Goal: Transaction & Acquisition: Obtain resource

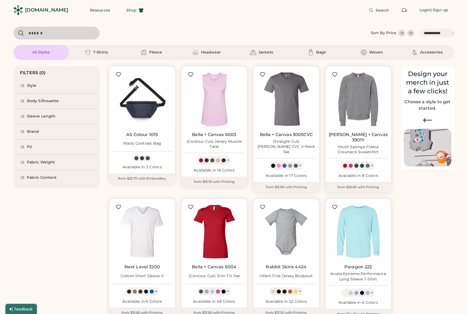
select select "*****"
click at [420, 55] on div "Accessories" at bounding box center [431, 52] width 23 height 5
select select "*"
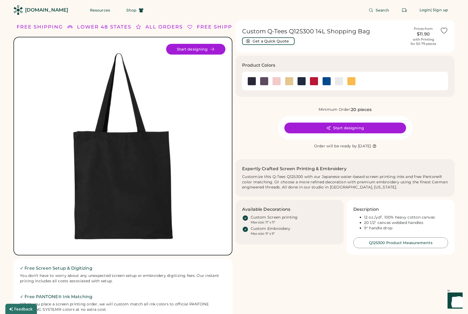
click at [44, 10] on div "[DOMAIN_NAME]" at bounding box center [46, 10] width 43 height 7
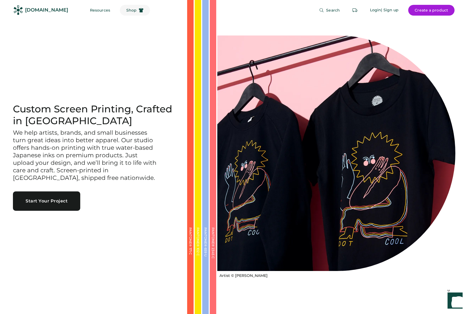
click at [126, 9] on span "Shop" at bounding box center [131, 10] width 10 height 4
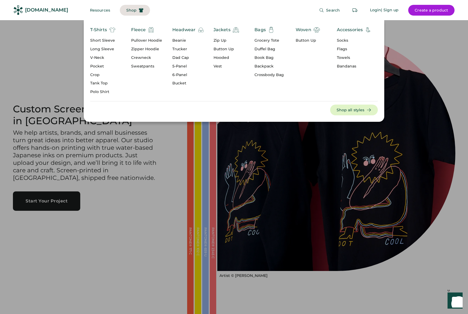
click at [261, 30] on div "Bags" at bounding box center [259, 30] width 11 height 6
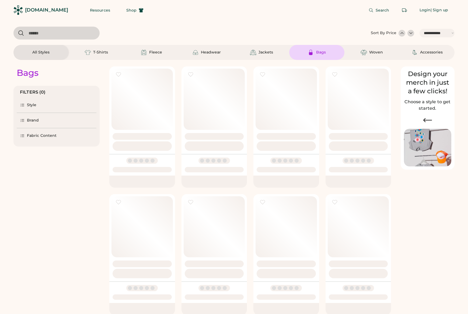
select select "*****"
select select "*"
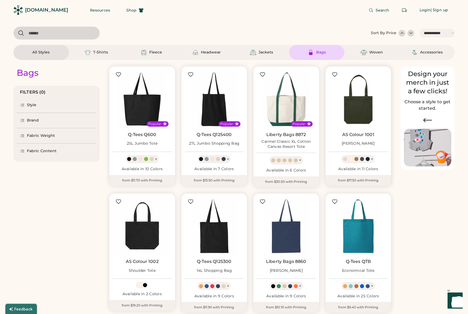
click at [366, 112] on img at bounding box center [357, 99] width 59 height 59
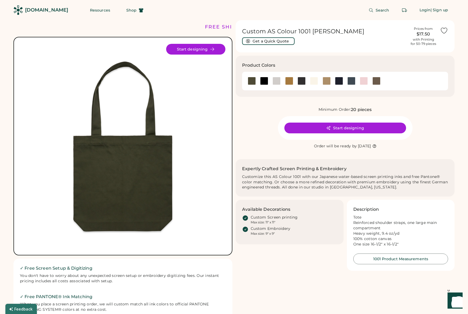
scroll to position [5, 0]
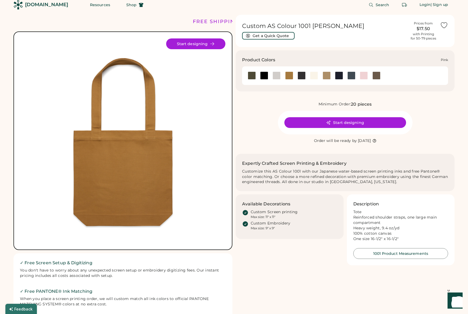
click at [361, 75] on div at bounding box center [363, 76] width 8 height 8
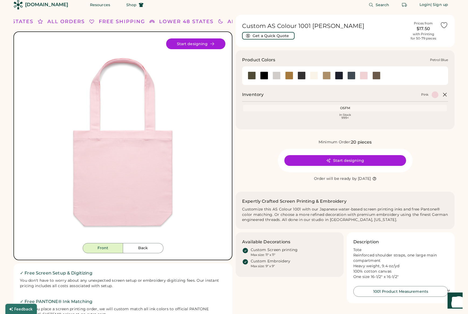
click at [354, 77] on div at bounding box center [351, 76] width 8 height 8
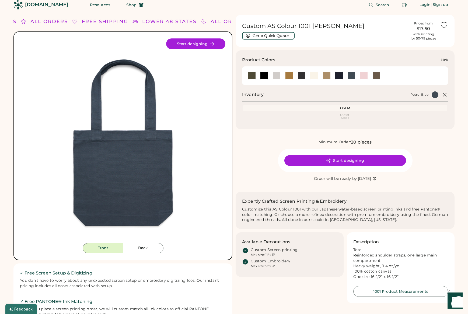
click at [364, 76] on div at bounding box center [363, 76] width 8 height 8
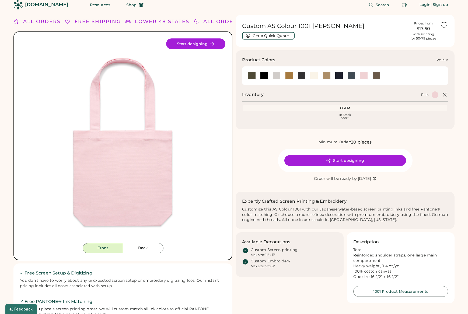
click at [381, 76] on div at bounding box center [376, 76] width 12 height 8
click at [376, 77] on div at bounding box center [376, 76] width 8 height 8
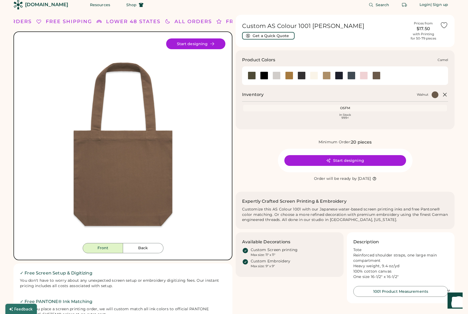
click at [286, 76] on div at bounding box center [289, 76] width 8 height 8
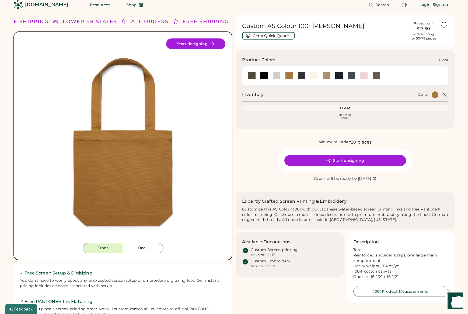
click at [263, 76] on div at bounding box center [264, 76] width 8 height 8
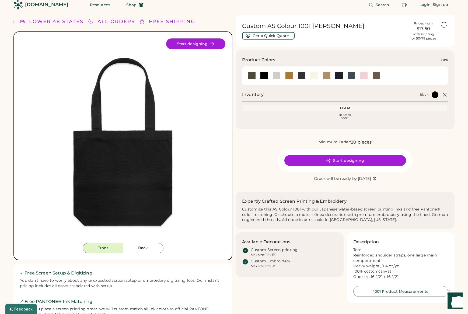
click at [361, 77] on div at bounding box center [363, 76] width 8 height 8
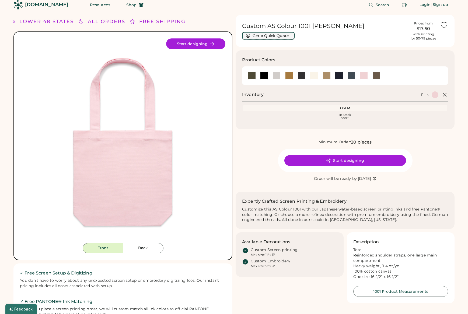
click at [280, 37] on button "Get a Quick Quote" at bounding box center [268, 36] width 52 height 8
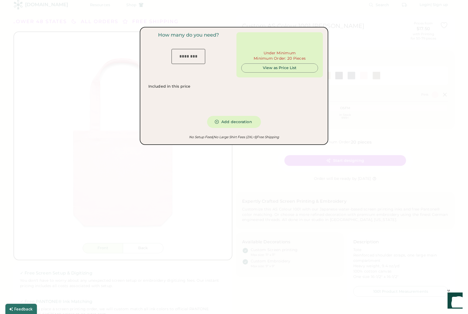
type input "***"
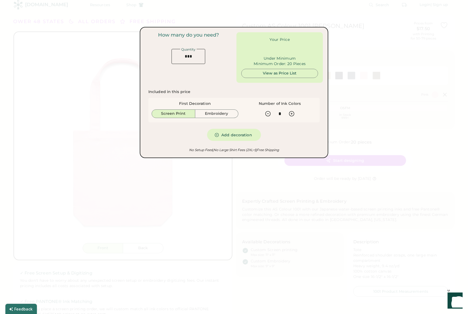
type input "******"
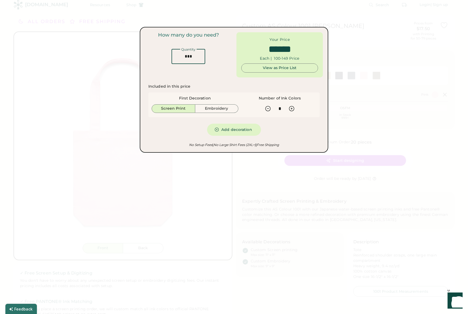
drag, startPoint x: 186, startPoint y: 51, endPoint x: 179, endPoint y: 47, distance: 7.6
click at [179, 47] on div "How many do you need? Quantity" at bounding box center [188, 48] width 86 height 32
type input "*"
type input "******"
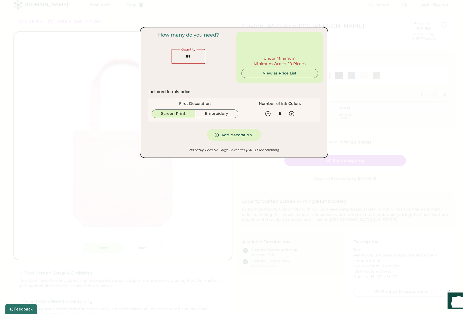
type input "**"
type input "******"
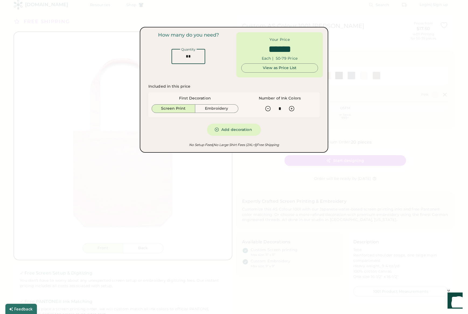
drag, startPoint x: 192, startPoint y: 56, endPoint x: 185, endPoint y: 50, distance: 9.1
click at [185, 50] on div "Quantity" at bounding box center [188, 56] width 34 height 16
type input "**"
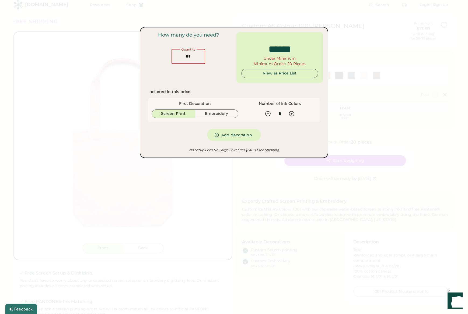
type input "******"
type input "***"
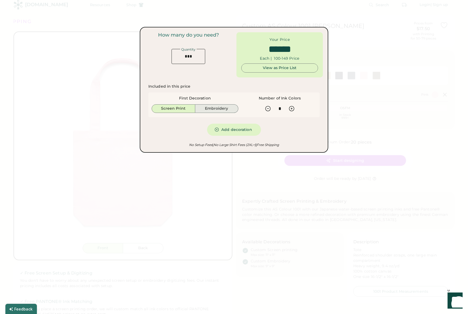
click at [202, 111] on button "Embroidery" at bounding box center [216, 108] width 43 height 9
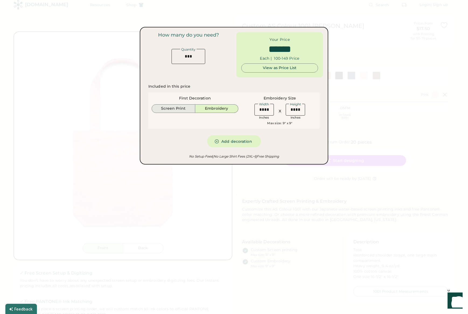
click at [168, 107] on button "Screen Print" at bounding box center [173, 108] width 44 height 9
type input "******"
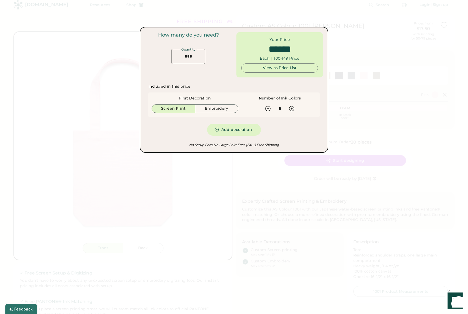
click at [202, 206] on div at bounding box center [234, 157] width 468 height 314
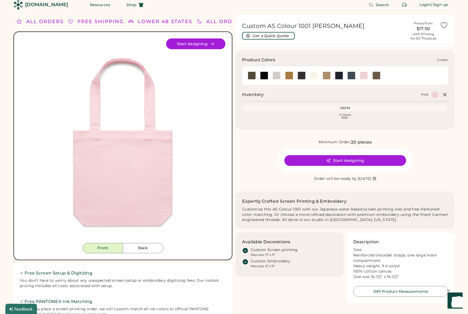
click at [314, 75] on div at bounding box center [314, 76] width 8 height 8
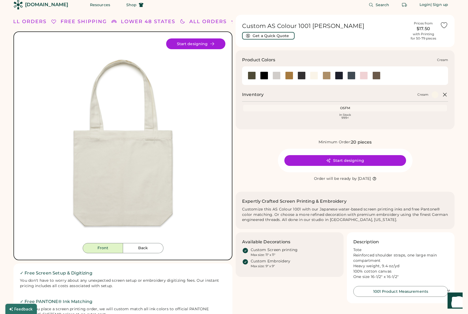
click at [313, 75] on div at bounding box center [314, 76] width 8 height 8
click at [277, 77] on div at bounding box center [276, 76] width 8 height 8
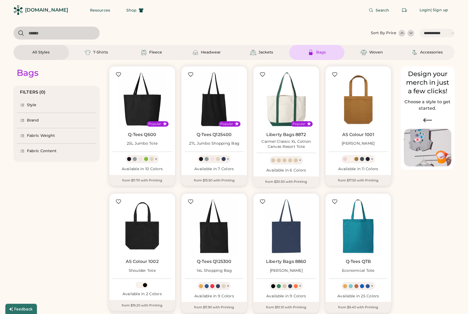
select select "*****"
select select "*"
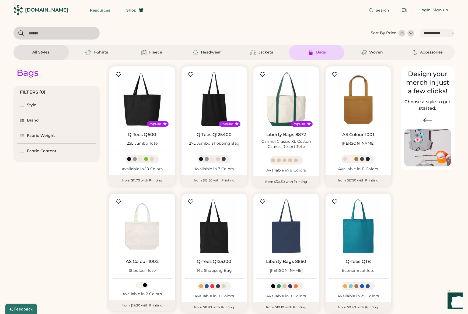
scroll to position [71, 0]
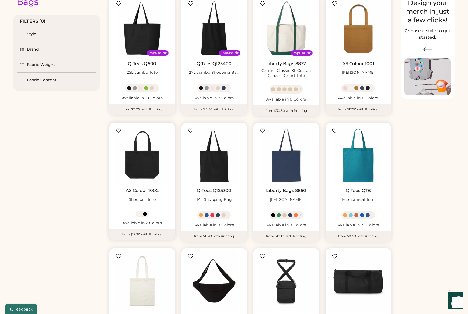
select select "*****"
select select "*"
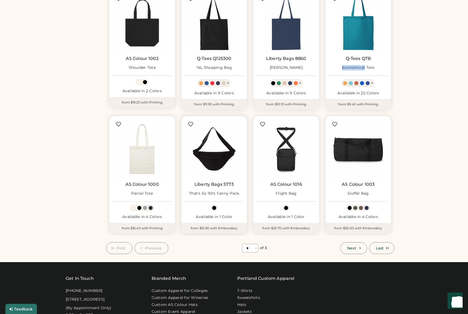
select select "*****"
select select "*"
click at [90, 195] on div "Bags FILTERS (0) Style Brand Fabric Weight Fabric Content" at bounding box center [56, 55] width 86 height 397
click at [356, 248] on button "Next" at bounding box center [353, 248] width 26 height 12
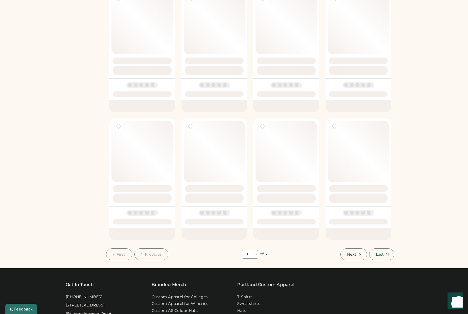
select select "*"
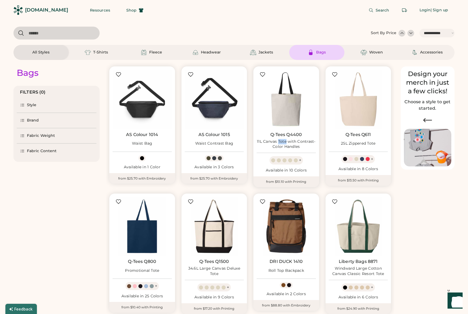
click at [279, 92] on img at bounding box center [285, 99] width 59 height 59
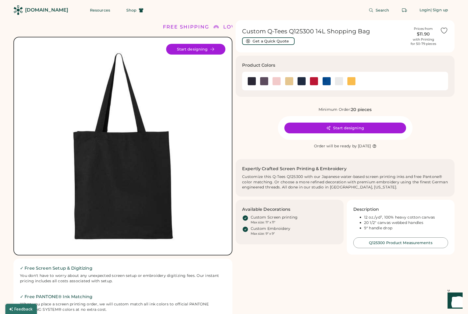
click at [43, 254] on div "Start designing" at bounding box center [122, 146] width 219 height 219
click at [265, 40] on button "Get a Quick Quote" at bounding box center [268, 41] width 52 height 8
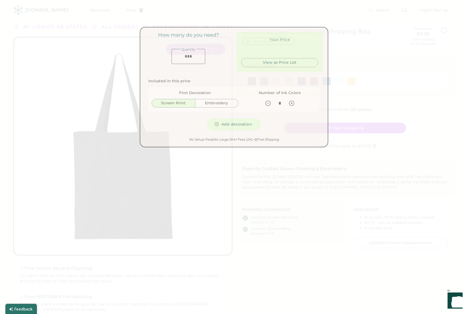
type input "******"
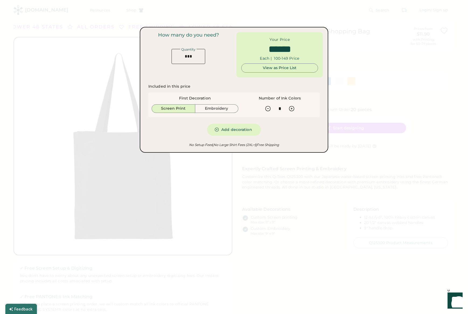
click at [20, 25] on div at bounding box center [234, 157] width 468 height 314
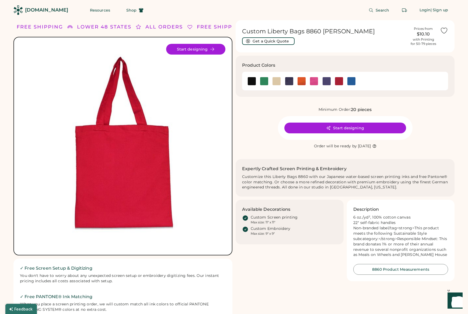
scroll to position [4, 0]
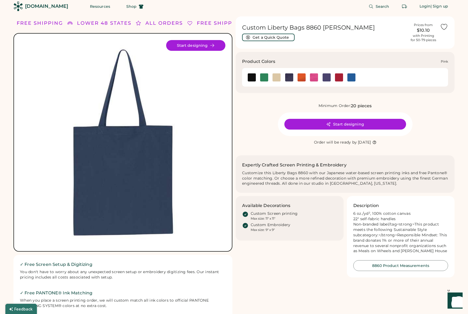
click at [313, 77] on img at bounding box center [314, 77] width 8 height 8
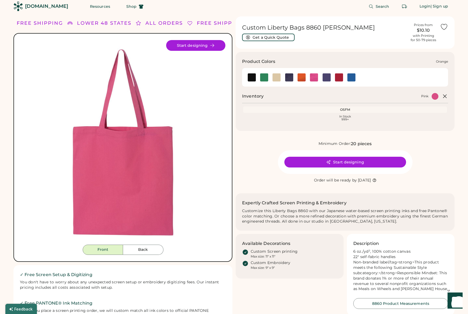
click at [300, 77] on img at bounding box center [301, 77] width 8 height 8
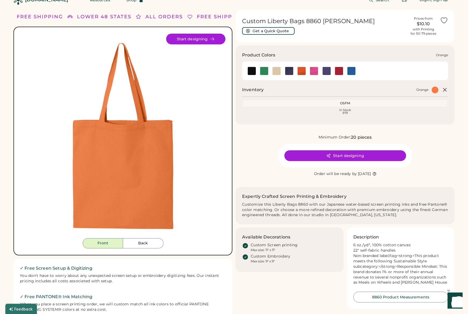
scroll to position [13, 0]
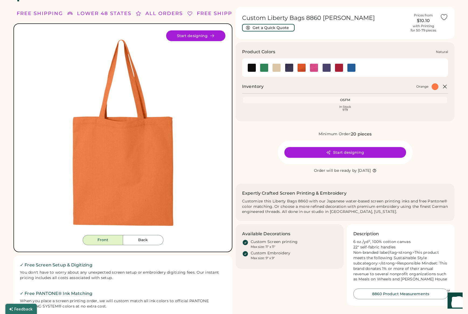
click at [275, 69] on img at bounding box center [276, 68] width 8 height 8
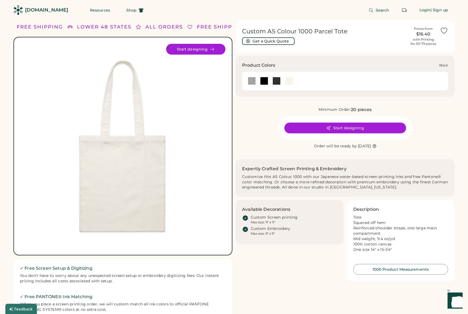
click at [263, 79] on div at bounding box center [264, 81] width 8 height 8
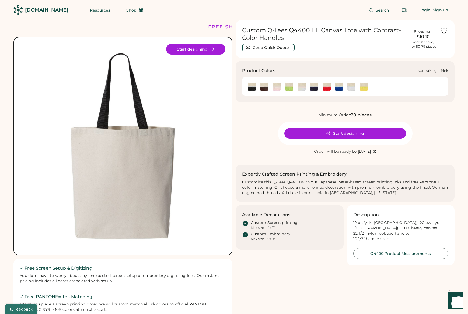
click at [276, 87] on img at bounding box center [276, 87] width 8 height 8
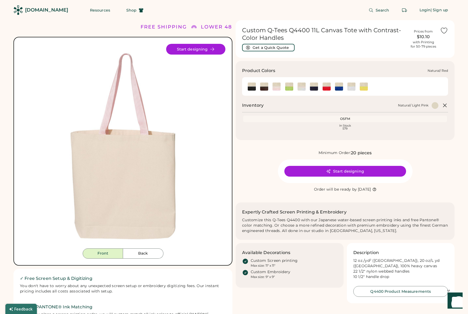
click at [328, 88] on img at bounding box center [326, 87] width 8 height 8
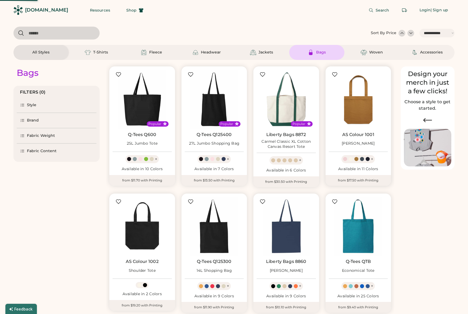
select select "*****"
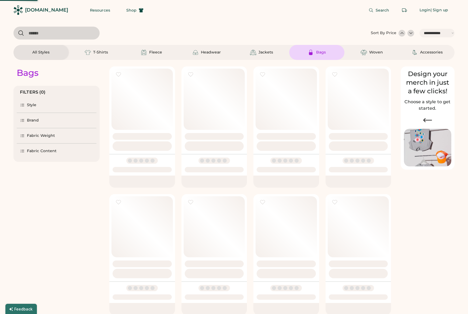
select select "*"
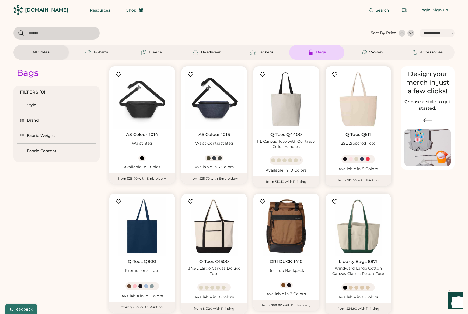
click at [345, 107] on img at bounding box center [357, 99] width 59 height 59
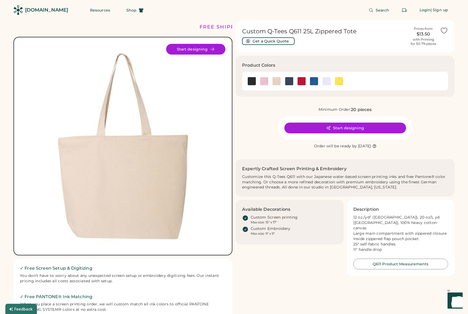
click at [96, 156] on img at bounding box center [122, 146] width 205 height 205
click at [185, 164] on img at bounding box center [122, 146] width 205 height 205
click at [194, 182] on img at bounding box center [122, 146] width 205 height 205
drag, startPoint x: 143, startPoint y: 100, endPoint x: 148, endPoint y: 97, distance: 5.7
click at [143, 100] on img at bounding box center [122, 146] width 205 height 205
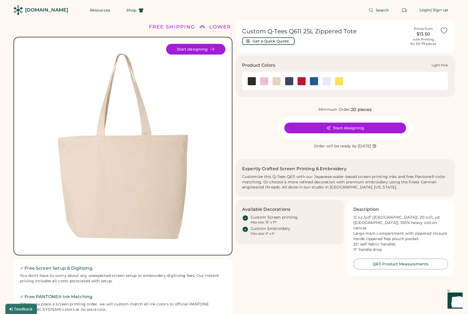
click at [261, 81] on img at bounding box center [264, 81] width 8 height 8
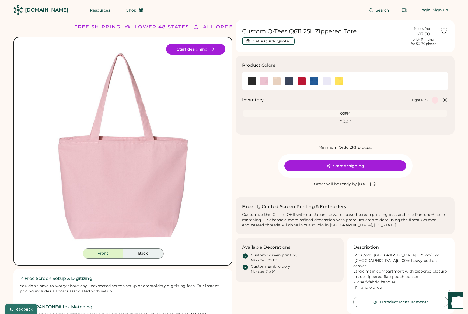
click at [129, 255] on button "Back" at bounding box center [143, 254] width 40 height 10
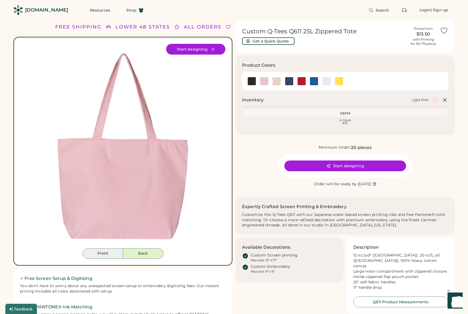
scroll to position [1, 0]
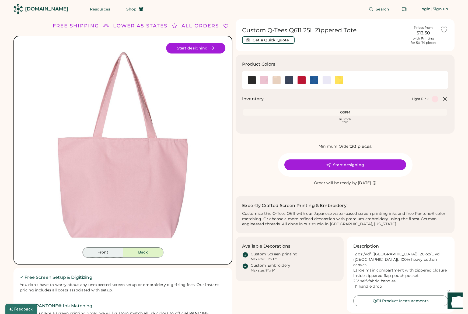
click at [96, 252] on button "Front" at bounding box center [103, 252] width 40 height 10
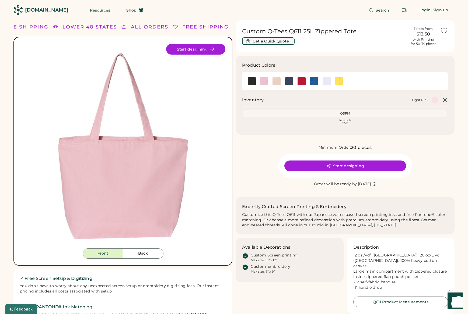
click at [275, 41] on button "Get a Quick Quote" at bounding box center [268, 41] width 52 height 8
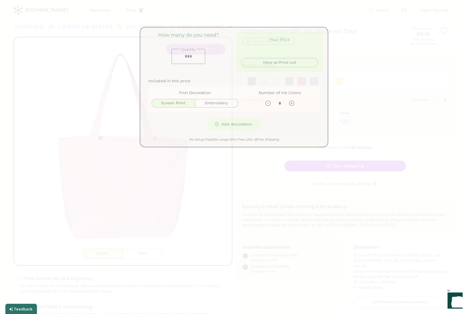
type input "******"
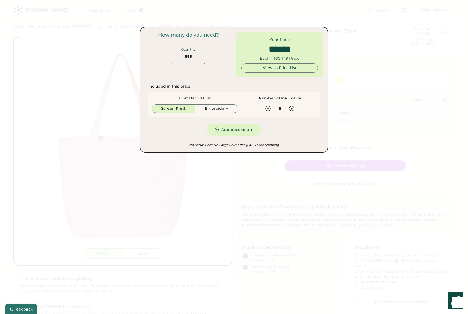
click at [211, 254] on div at bounding box center [234, 157] width 468 height 314
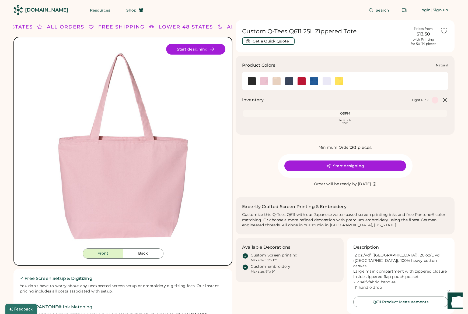
click at [273, 81] on img at bounding box center [276, 81] width 8 height 8
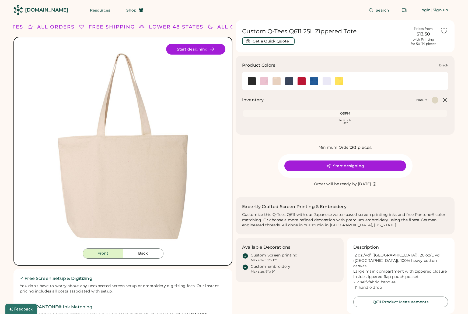
click at [253, 83] on img at bounding box center [251, 81] width 8 height 8
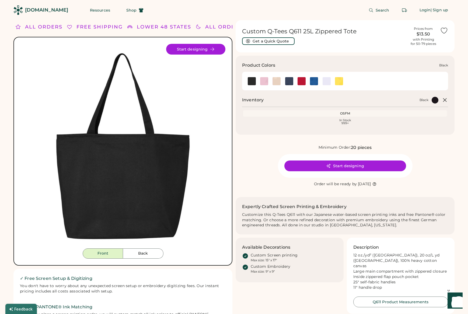
click at [252, 84] on img at bounding box center [251, 81] width 8 height 8
click at [278, 42] on button "Get a Quick Quote" at bounding box center [268, 41] width 52 height 8
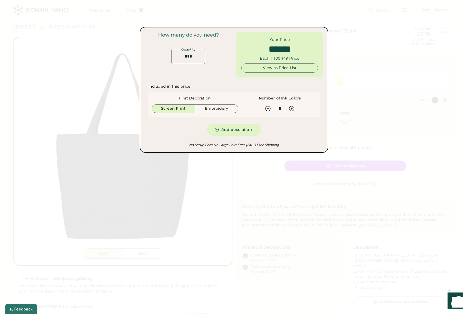
drag, startPoint x: 400, startPoint y: 108, endPoint x: 327, endPoint y: 107, distance: 73.2
click at [399, 108] on div at bounding box center [234, 157] width 468 height 314
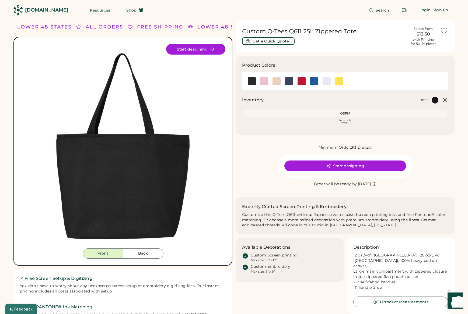
click at [43, 11] on div "[DOMAIN_NAME]" at bounding box center [46, 10] width 43 height 7
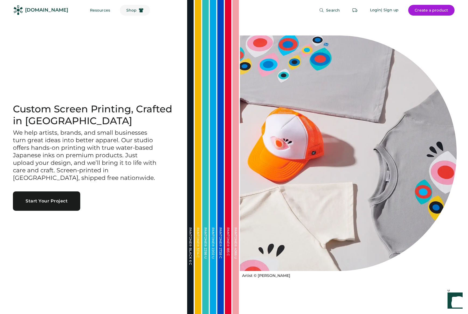
click at [126, 10] on span "Shop" at bounding box center [131, 10] width 10 height 4
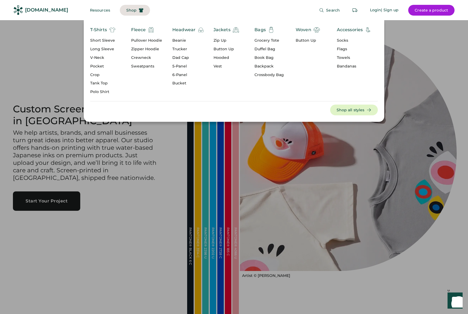
click at [264, 57] on div "Book Bag" at bounding box center [268, 57] width 29 height 5
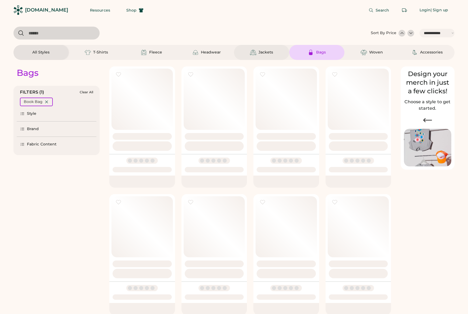
select select "*****"
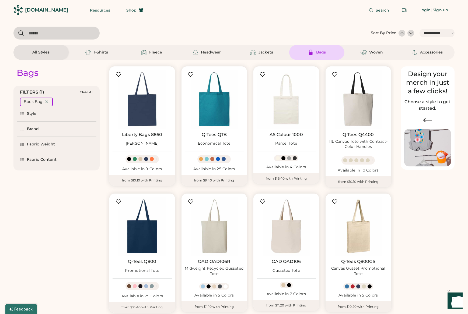
scroll to position [66, 0]
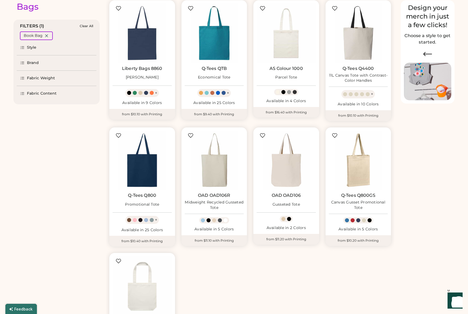
select select "*****"
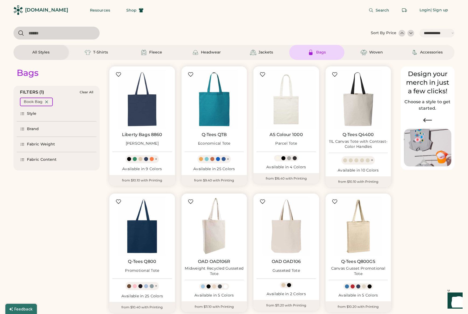
scroll to position [0, 0]
click at [319, 48] on div "Bags" at bounding box center [316, 52] width 55 height 15
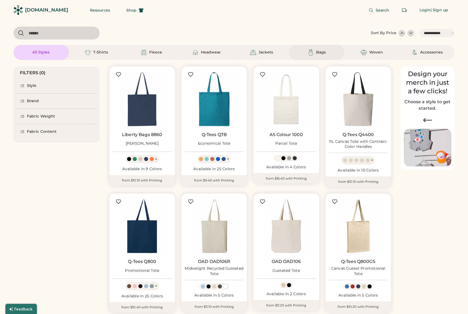
select select "*"
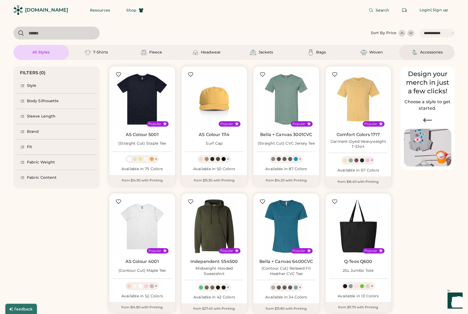
click at [431, 51] on div "Accessories" at bounding box center [431, 52] width 23 height 5
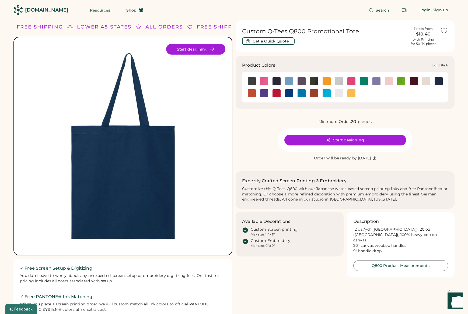
click at [387, 81] on img at bounding box center [388, 81] width 8 height 8
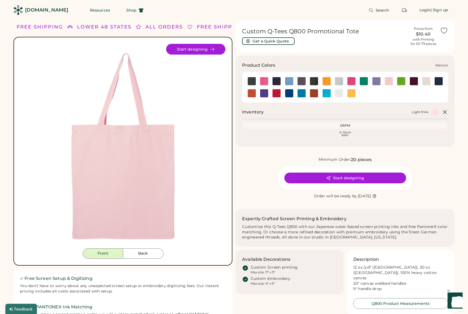
click at [411, 80] on img at bounding box center [413, 81] width 8 height 8
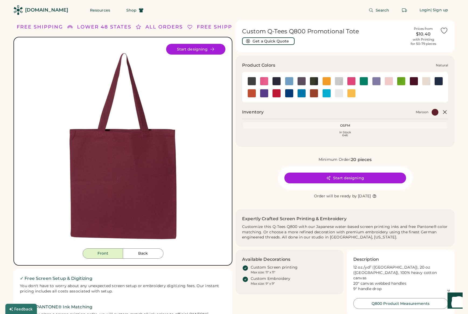
click at [423, 82] on img at bounding box center [426, 81] width 8 height 8
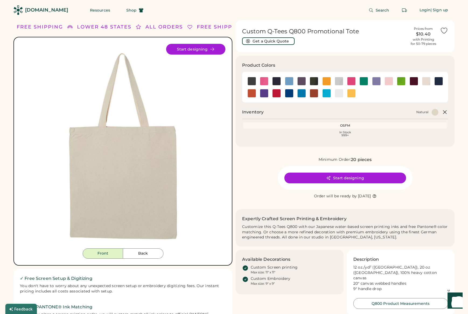
click at [444, 111] on icon at bounding box center [444, 112] width 6 height 6
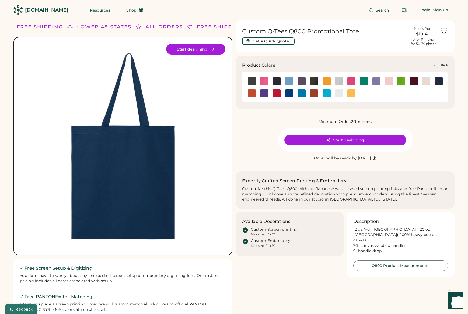
click at [387, 83] on img at bounding box center [388, 81] width 8 height 8
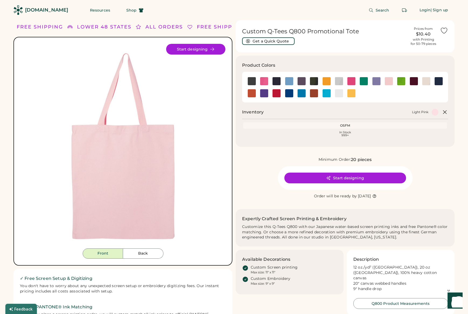
drag, startPoint x: 18, startPoint y: 271, endPoint x: 146, endPoint y: 122, distance: 196.9
click at [280, 40] on button "Get a Quick Quote" at bounding box center [268, 41] width 52 height 8
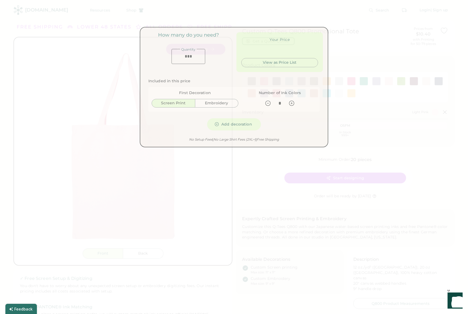
type input "*****"
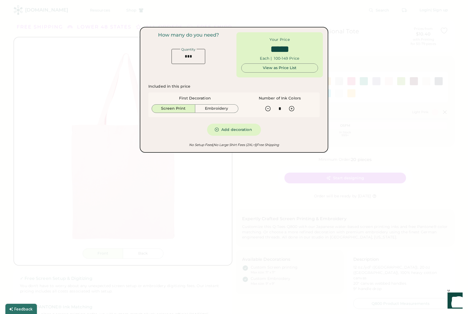
drag, startPoint x: 343, startPoint y: 156, endPoint x: 341, endPoint y: 155, distance: 2.9
click at [343, 155] on div at bounding box center [234, 157] width 468 height 314
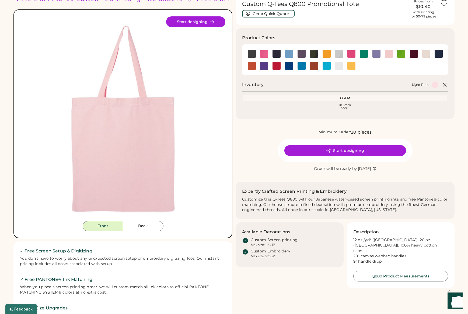
scroll to position [27, 0]
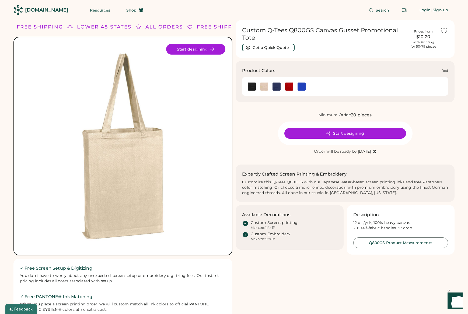
click at [288, 86] on img at bounding box center [289, 87] width 8 height 8
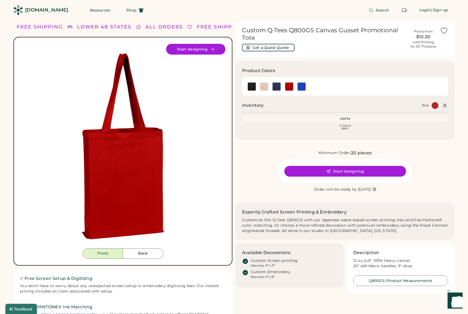
scroll to position [8, 0]
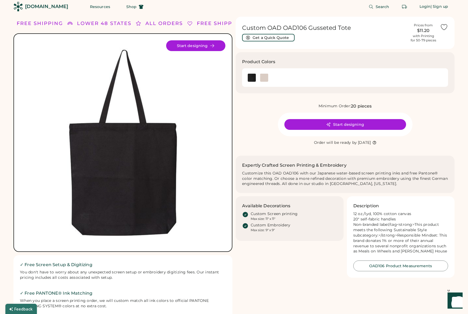
scroll to position [4, 0]
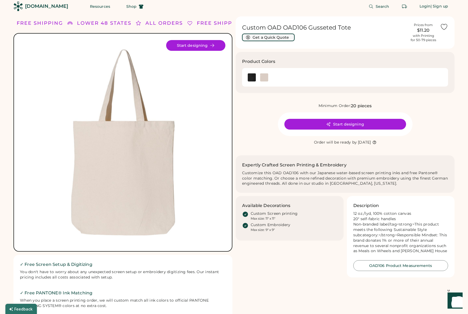
click at [259, 37] on button "Get a Quick Quote" at bounding box center [268, 38] width 52 height 8
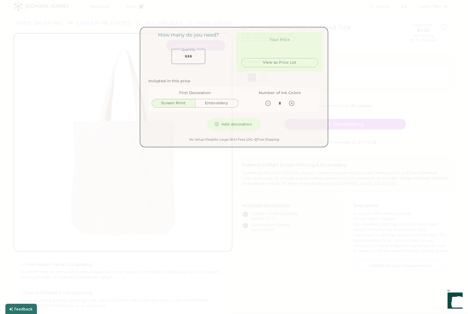
type input "*****"
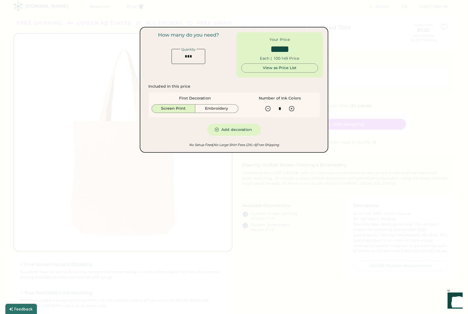
click at [232, 255] on div at bounding box center [234, 157] width 468 height 314
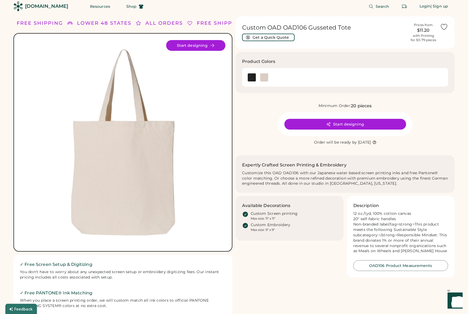
click at [256, 278] on div "Available Decorations Custom Screen printing Max size: 11" x 11" Custom Embroid…" at bounding box center [344, 237] width 219 height 82
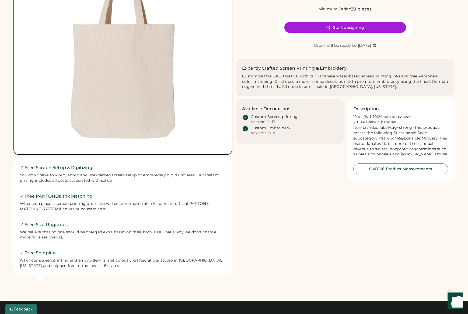
scroll to position [0, 0]
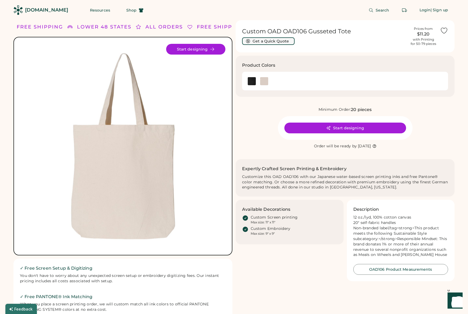
click at [260, 41] on button "Get a Quick Quote" at bounding box center [268, 41] width 52 height 8
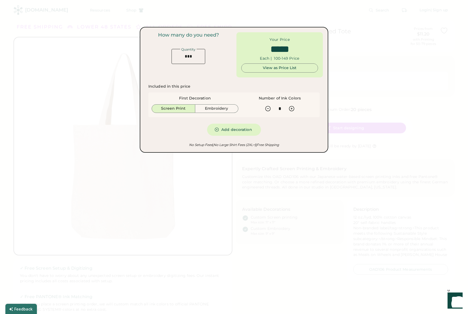
click at [282, 291] on div at bounding box center [234, 157] width 468 height 314
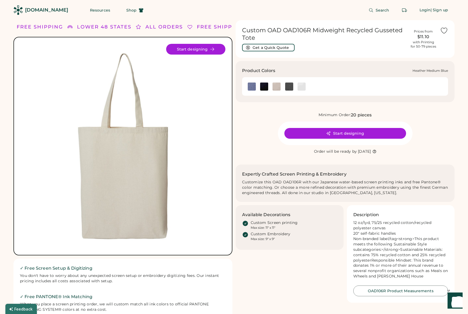
click at [252, 89] on img at bounding box center [251, 87] width 8 height 8
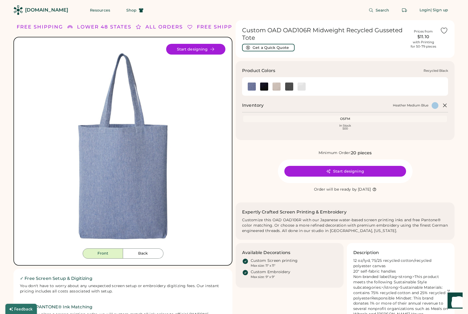
click at [262, 89] on img at bounding box center [264, 87] width 8 height 8
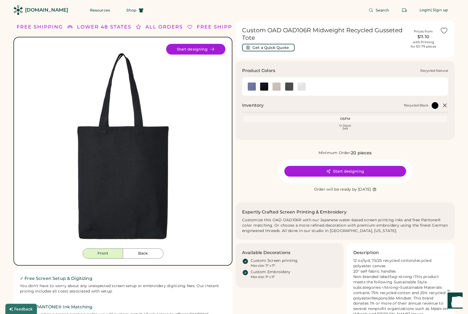
click at [278, 89] on img at bounding box center [276, 87] width 8 height 8
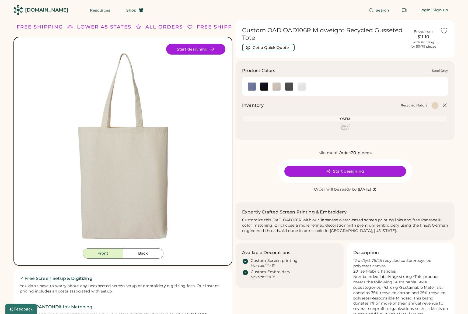
click at [290, 89] on img at bounding box center [289, 87] width 8 height 8
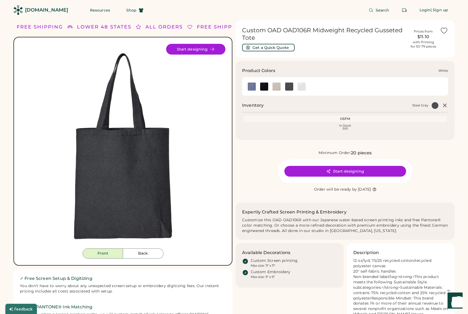
click at [300, 89] on img at bounding box center [301, 87] width 8 height 8
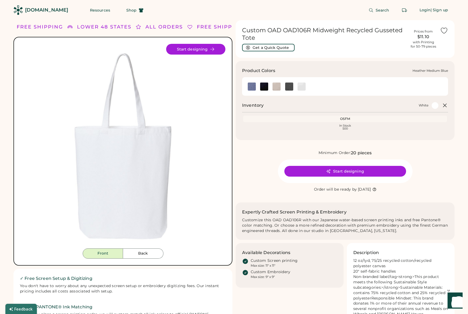
click at [251, 87] on img at bounding box center [251, 87] width 8 height 8
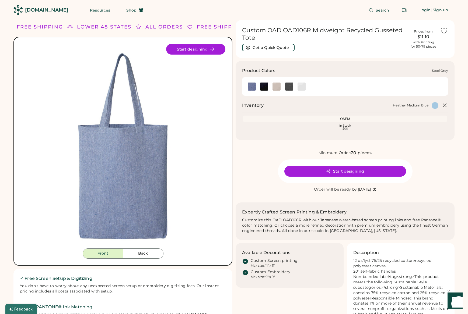
click at [291, 88] on img at bounding box center [289, 87] width 8 height 8
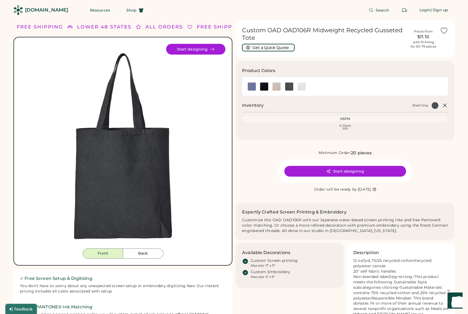
click at [270, 46] on button "Get a Quick Quote" at bounding box center [268, 48] width 52 height 8
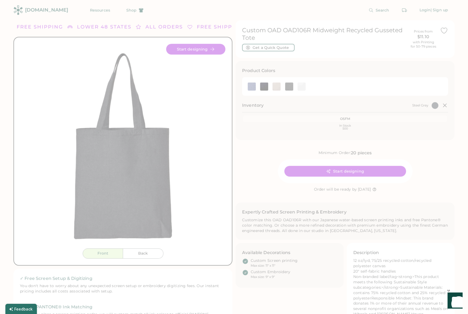
type input "*****"
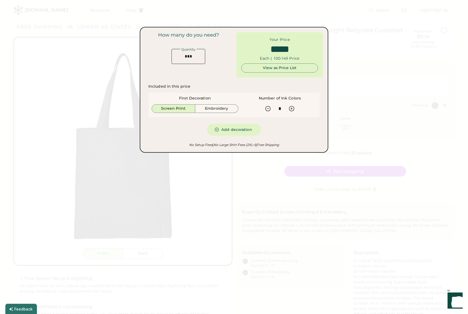
click at [67, 83] on div at bounding box center [234, 157] width 468 height 314
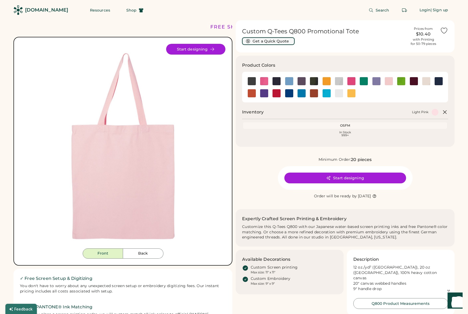
click at [275, 41] on button "Get a Quick Quote" at bounding box center [268, 41] width 52 height 8
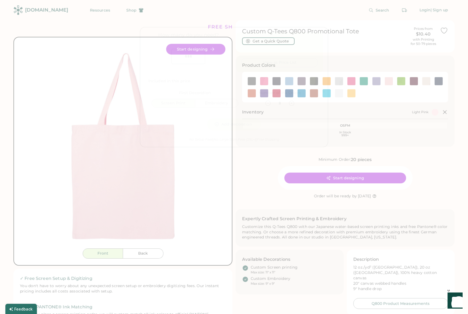
type input "*****"
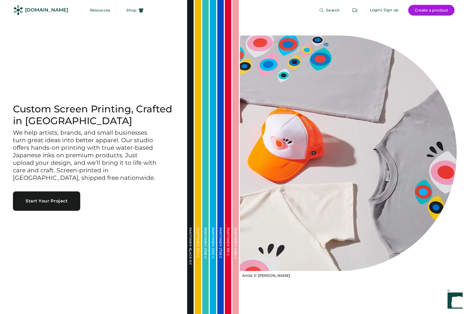
click at [36, 10] on div "[DOMAIN_NAME]" at bounding box center [46, 10] width 43 height 7
click at [126, 8] on span "Shop" at bounding box center [131, 10] width 10 height 4
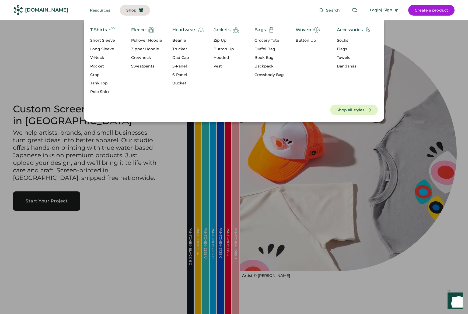
click at [187, 29] on div "Headwear" at bounding box center [183, 30] width 23 height 6
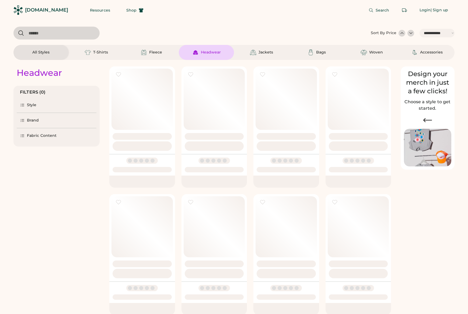
select select "*****"
select select "*"
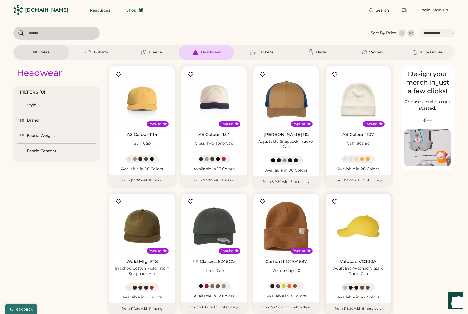
scroll to position [4, 0]
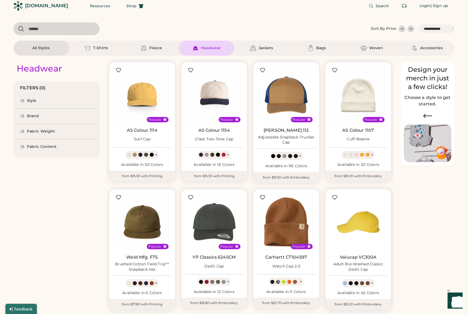
select select "*****"
select select "*"
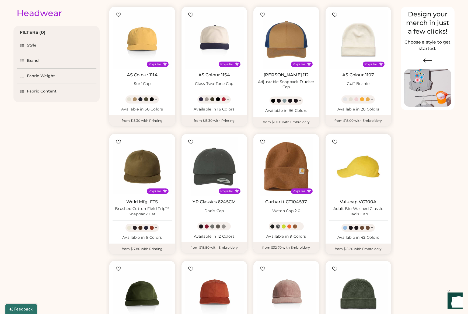
click at [358, 172] on img at bounding box center [357, 166] width 59 height 59
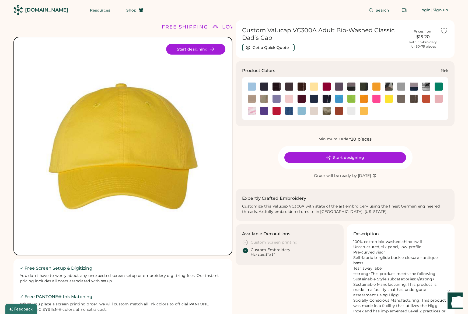
click at [438, 100] on img at bounding box center [438, 99] width 8 height 8
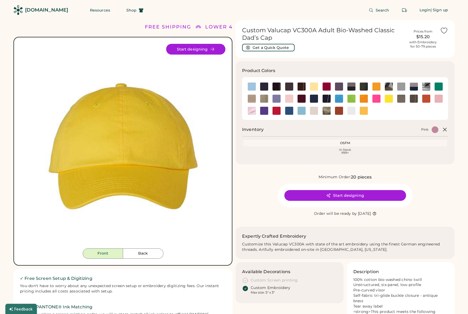
click at [433, 132] on div at bounding box center [434, 129] width 7 height 7
click at [433, 130] on div at bounding box center [434, 129] width 7 height 7
click at [139, 256] on button "Back" at bounding box center [143, 254] width 40 height 10
click at [98, 254] on button "Front" at bounding box center [103, 254] width 40 height 10
click at [288, 100] on img at bounding box center [289, 99] width 8 height 8
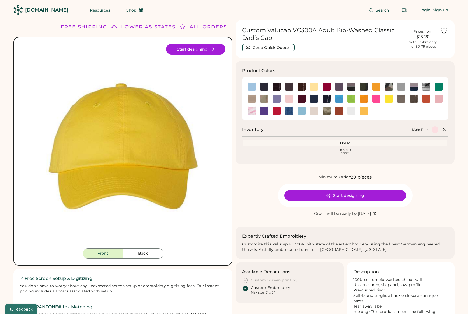
click at [447, 131] on icon at bounding box center [444, 129] width 6 height 6
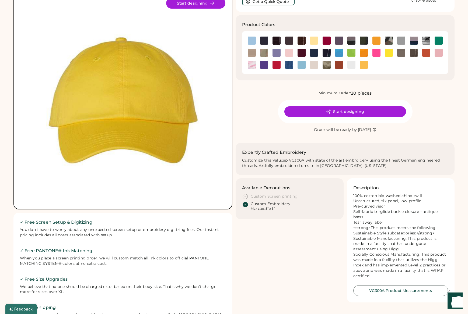
scroll to position [45, 0]
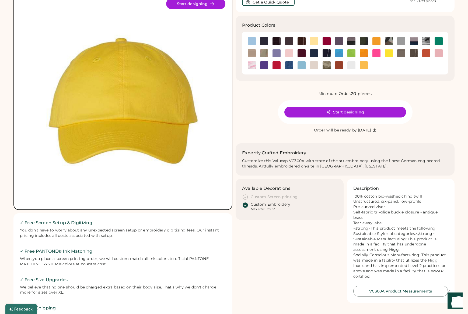
click at [246, 197] on icon at bounding box center [245, 197] width 6 height 6
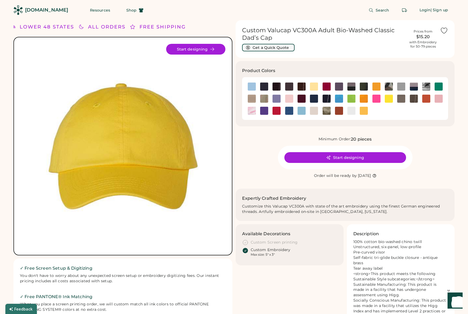
click at [282, 49] on button "Get a Quick Quote" at bounding box center [268, 48] width 52 height 8
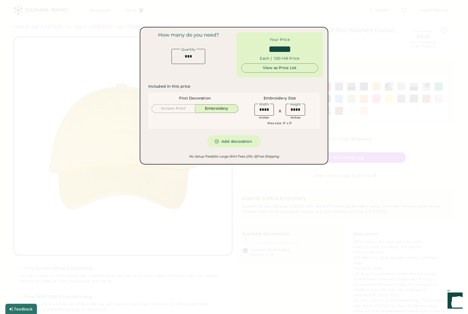
type input "******"
click at [362, 143] on div at bounding box center [234, 157] width 468 height 314
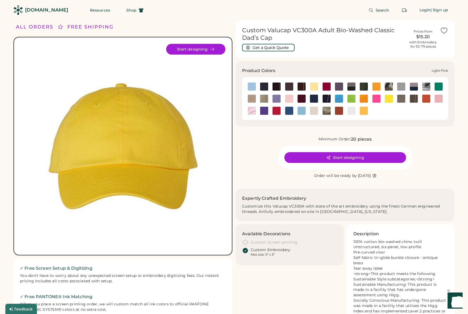
click at [289, 100] on img at bounding box center [289, 99] width 8 height 8
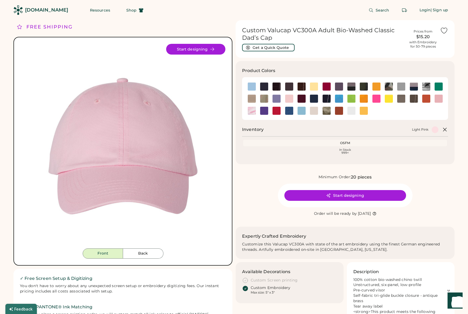
click at [259, 183] on div "Minimum Order: 20 pieces Start designing Order will be ready by Tuesday, Oct. 14" at bounding box center [344, 195] width 219 height 43
click at [262, 48] on button "Get a Quick Quote" at bounding box center [268, 48] width 52 height 8
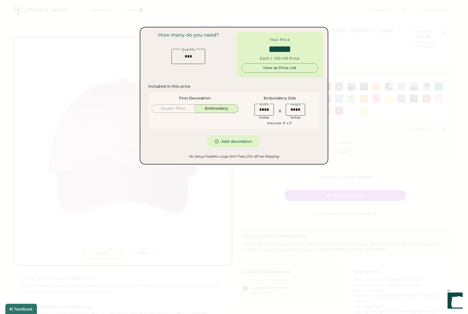
click at [245, 234] on div at bounding box center [234, 157] width 468 height 314
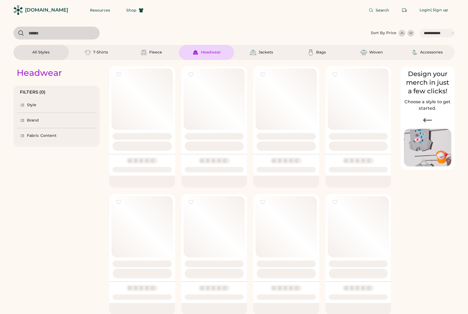
select select "*****"
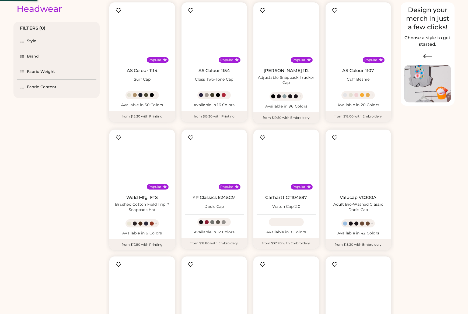
scroll to position [60, 0]
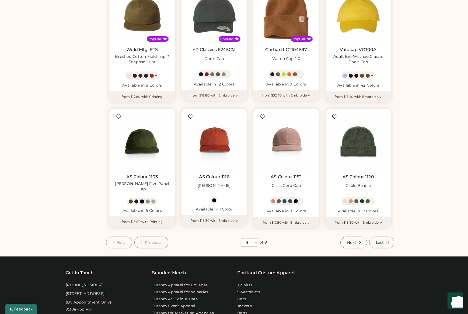
scroll to position [213, 0]
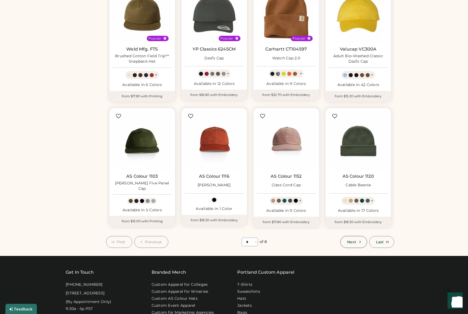
click at [349, 244] on span "Next" at bounding box center [351, 242] width 9 height 4
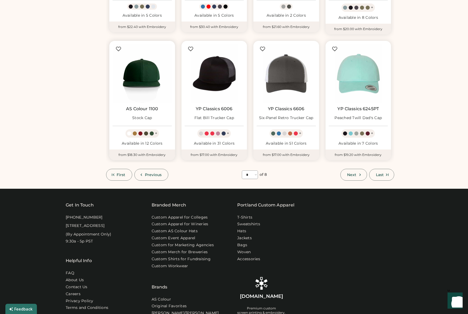
scroll to position [287, 0]
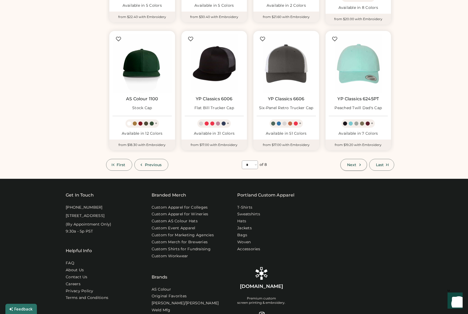
click at [355, 166] on span "Next" at bounding box center [351, 165] width 9 height 4
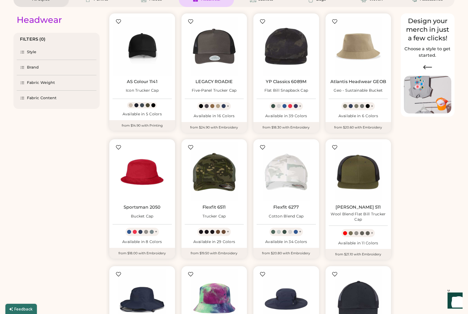
scroll to position [203, 0]
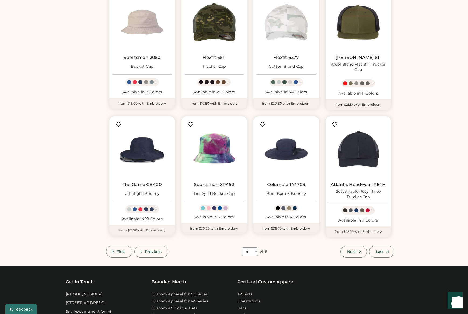
click at [348, 251] on span "Next" at bounding box center [351, 252] width 9 height 4
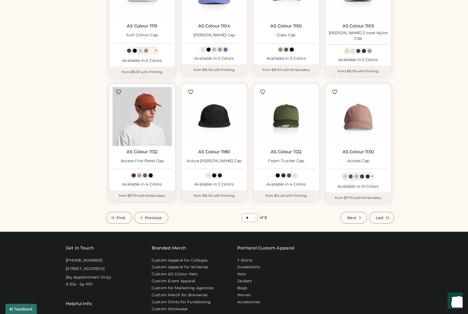
scroll to position [235, 0]
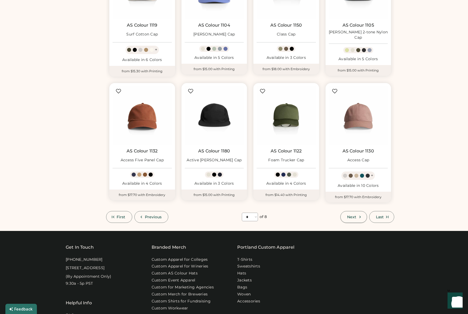
click at [355, 216] on span "Next" at bounding box center [351, 217] width 9 height 4
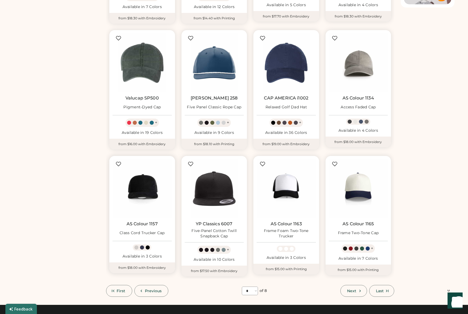
scroll to position [300, 0]
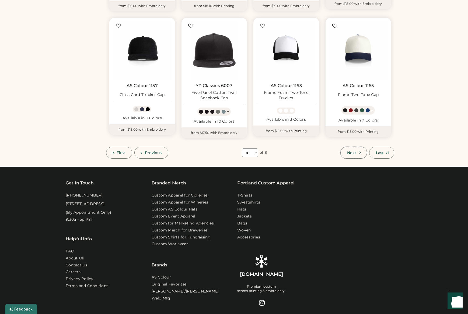
click at [351, 154] on span "Next" at bounding box center [351, 153] width 9 height 4
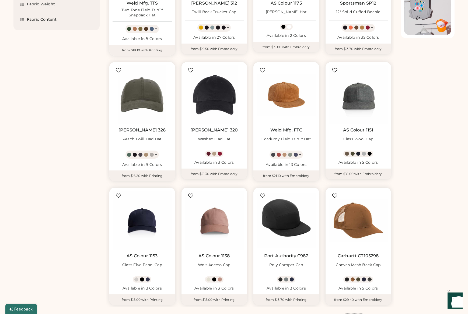
scroll to position [193, 0]
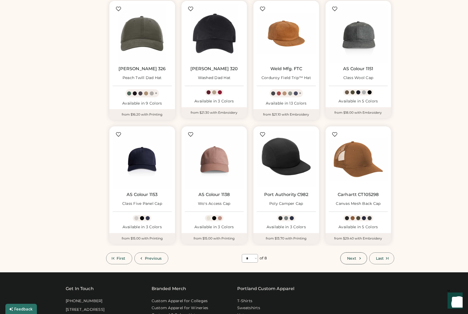
click at [351, 260] on span "Next" at bounding box center [351, 259] width 9 height 4
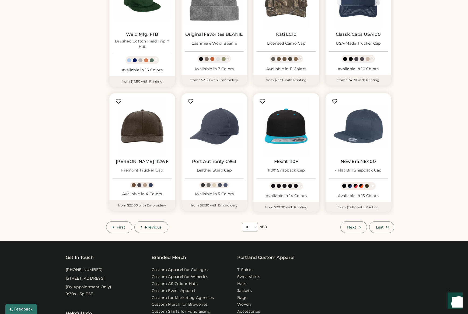
scroll to position [248, 0]
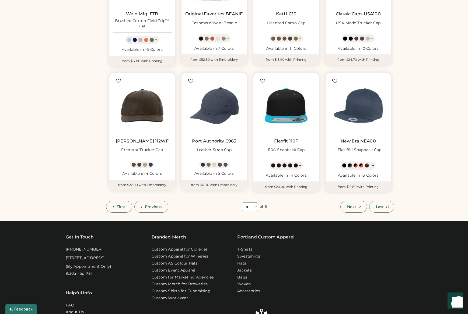
click at [355, 208] on span "Next" at bounding box center [351, 207] width 9 height 4
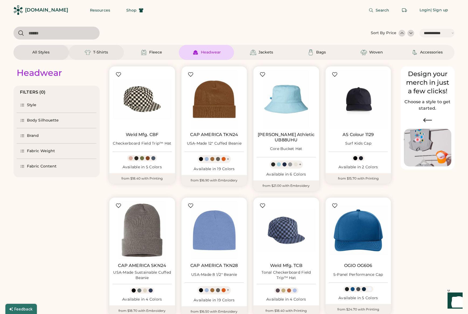
click at [99, 55] on div "T-Shirts" at bounding box center [96, 52] width 24 height 6
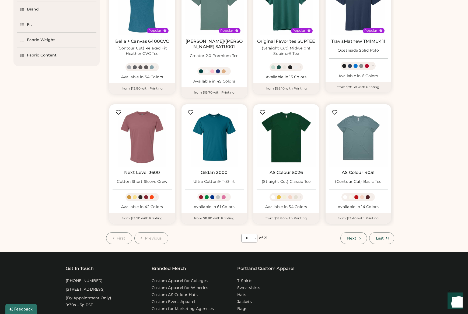
scroll to position [220, 0]
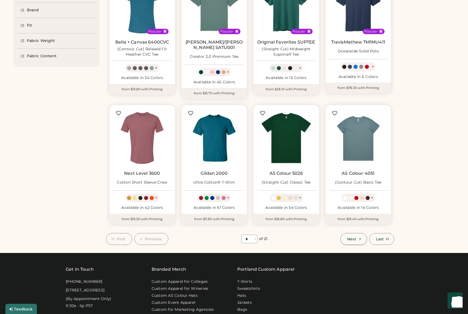
click at [348, 237] on span "Next" at bounding box center [351, 239] width 9 height 4
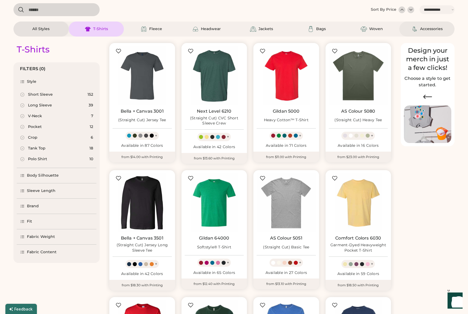
click at [434, 29] on div "Accessories" at bounding box center [431, 28] width 23 height 5
select select "*"
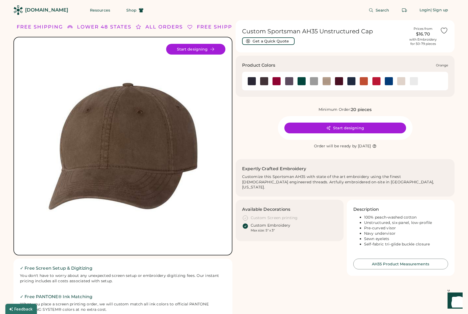
click at [362, 82] on img at bounding box center [363, 81] width 8 height 8
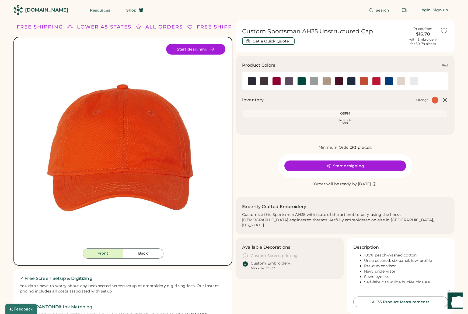
click at [376, 81] on img at bounding box center [376, 81] width 8 height 8
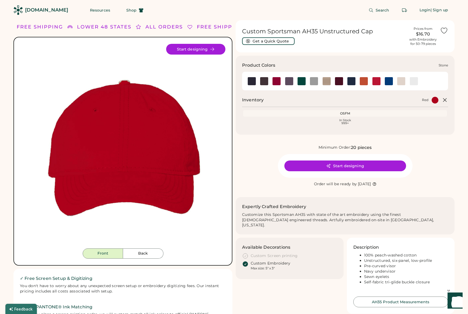
click at [400, 82] on img at bounding box center [401, 81] width 8 height 8
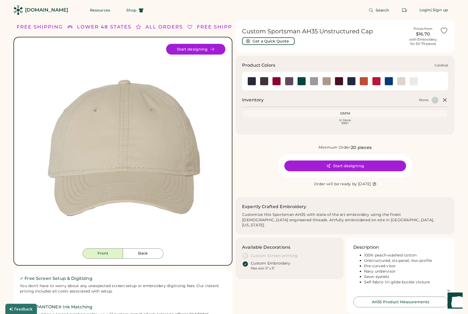
click at [278, 80] on img at bounding box center [276, 81] width 8 height 8
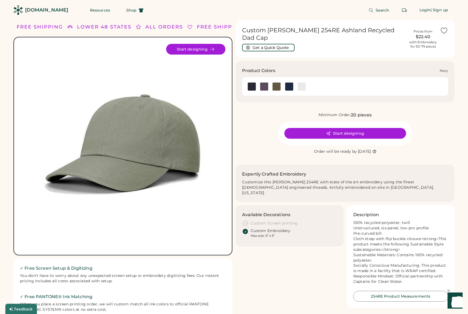
click at [286, 83] on img at bounding box center [289, 87] width 8 height 8
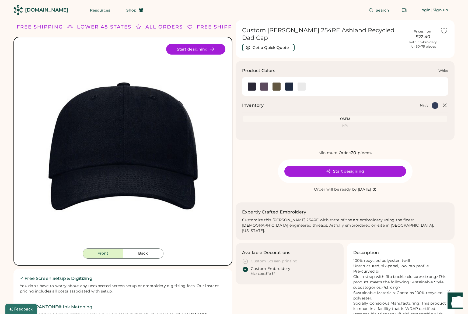
click at [299, 83] on img at bounding box center [301, 87] width 8 height 8
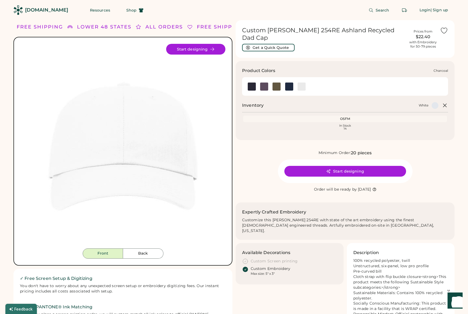
click at [264, 83] on img at bounding box center [264, 87] width 8 height 8
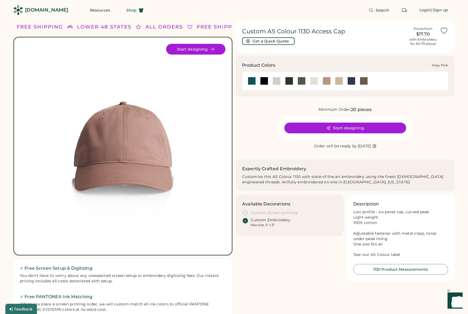
click at [326, 80] on div at bounding box center [326, 81] width 8 height 8
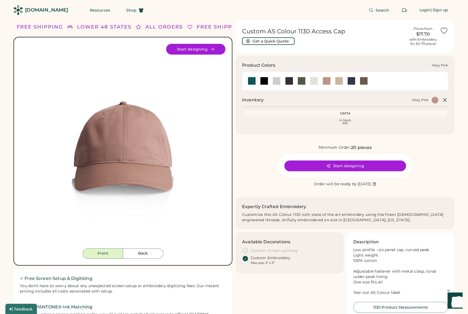
click at [326, 82] on div at bounding box center [326, 81] width 8 height 8
click at [362, 82] on div at bounding box center [363, 81] width 8 height 8
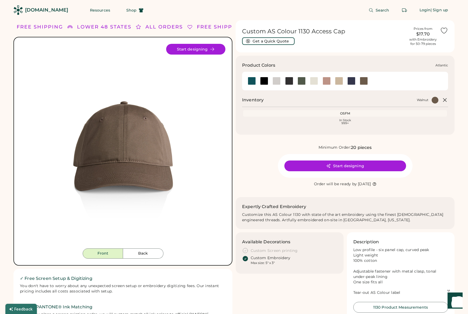
click at [252, 83] on div at bounding box center [251, 81] width 8 height 8
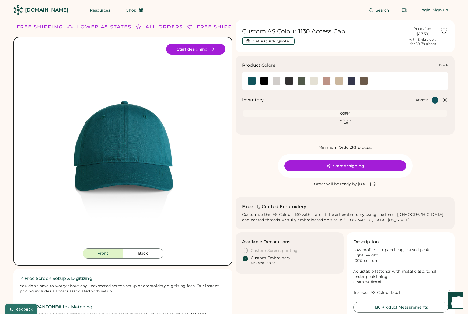
click at [263, 83] on div at bounding box center [264, 81] width 8 height 8
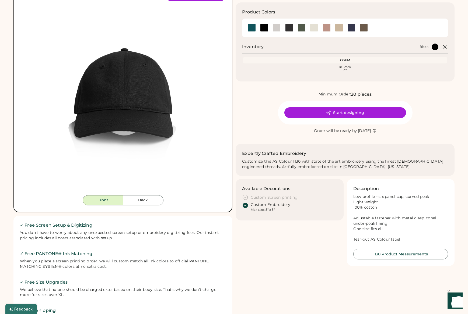
scroll to position [153, 0]
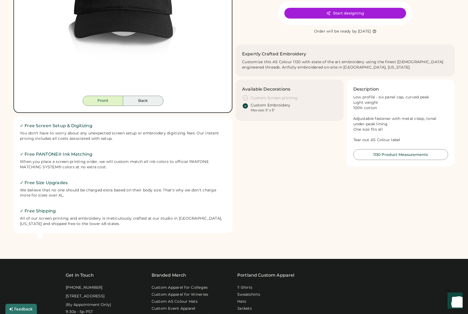
click at [133, 100] on button "Back" at bounding box center [143, 101] width 40 height 10
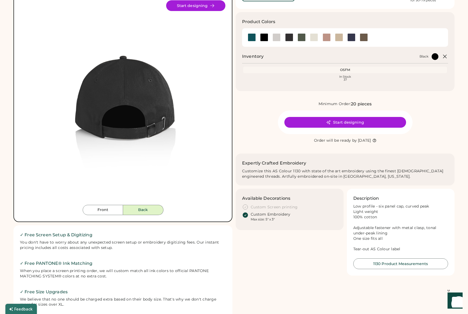
scroll to position [43, 0]
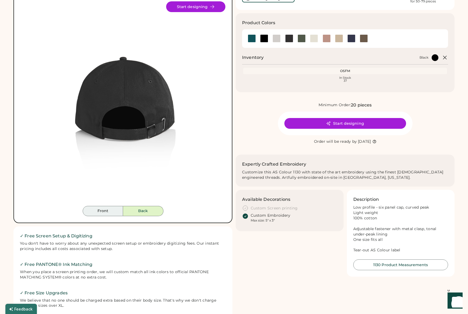
click at [98, 213] on button "Front" at bounding box center [103, 211] width 40 height 10
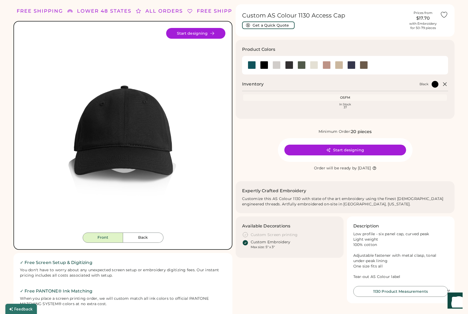
scroll to position [0, 0]
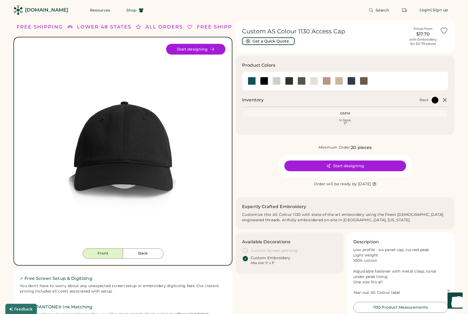
click at [263, 43] on button "Get a Quick Quote" at bounding box center [268, 41] width 52 height 8
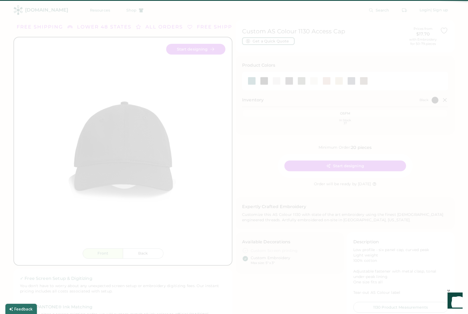
type input "******"
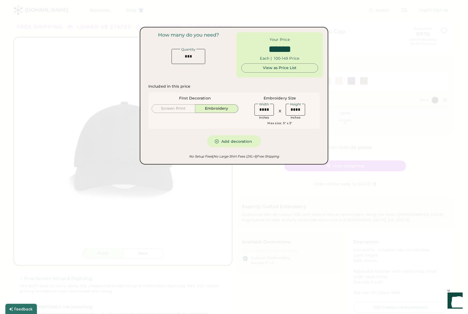
click at [270, 254] on div at bounding box center [234, 157] width 468 height 314
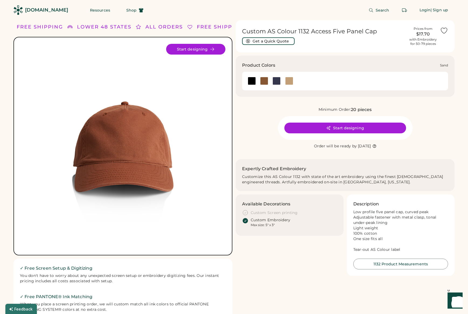
click at [288, 83] on div at bounding box center [289, 81] width 8 height 8
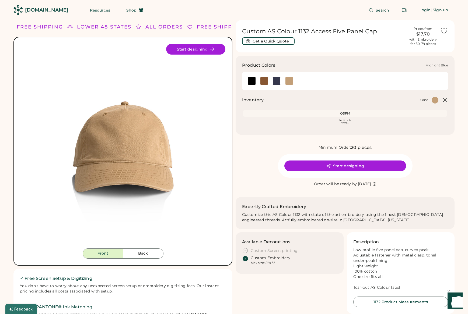
click at [278, 82] on div at bounding box center [276, 81] width 8 height 8
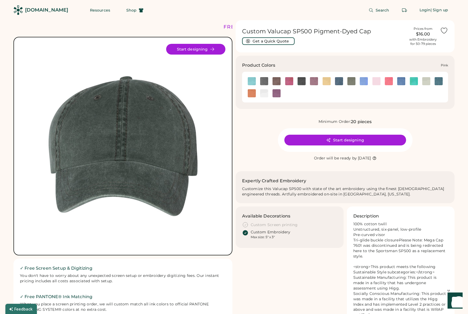
click at [377, 82] on img at bounding box center [376, 81] width 8 height 8
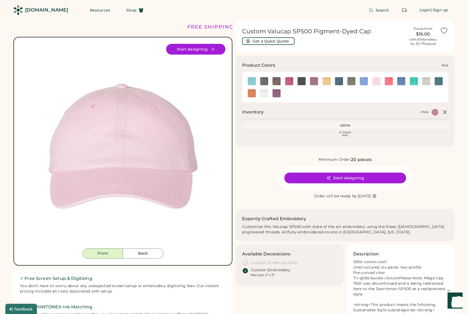
click at [390, 82] on img at bounding box center [388, 81] width 8 height 8
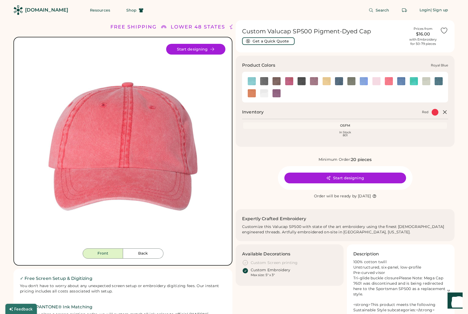
click at [400, 83] on img at bounding box center [401, 81] width 8 height 8
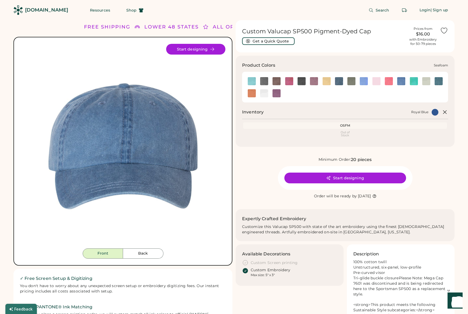
click at [412, 83] on img at bounding box center [413, 81] width 8 height 8
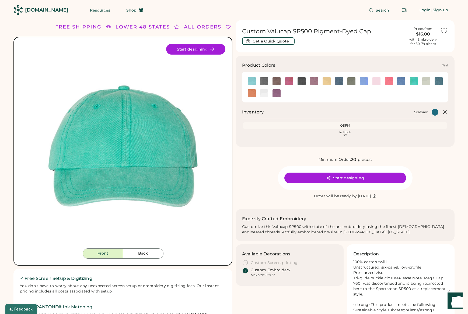
click at [437, 83] on img at bounding box center [438, 81] width 8 height 8
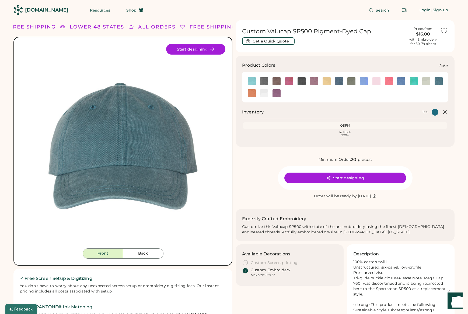
click at [253, 84] on img at bounding box center [251, 81] width 8 height 8
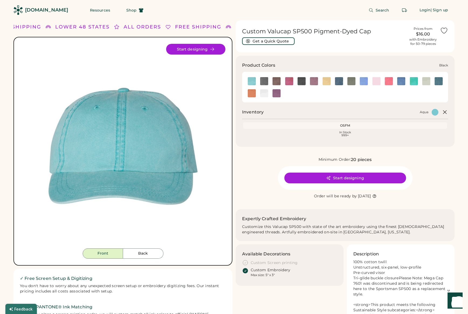
click at [264, 83] on img at bounding box center [264, 81] width 8 height 8
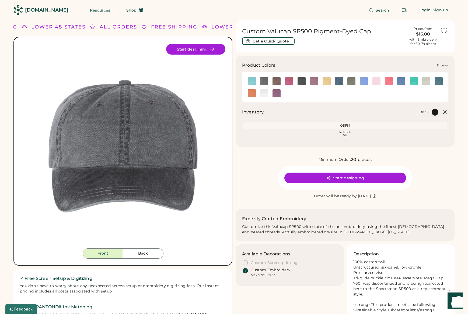
click at [272, 82] on img at bounding box center [276, 81] width 8 height 8
click at [276, 94] on img at bounding box center [276, 93] width 8 height 8
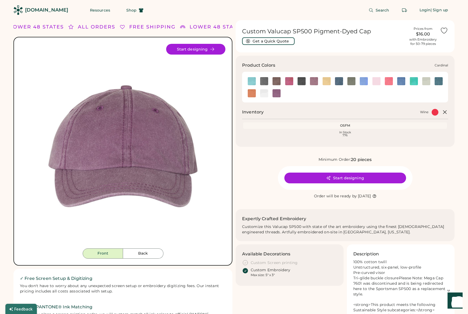
click at [288, 82] on img at bounding box center [289, 81] width 8 height 8
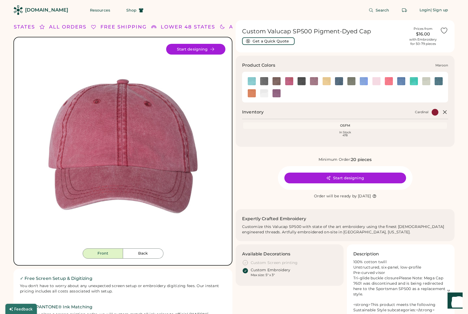
click at [314, 83] on img at bounding box center [314, 81] width 8 height 8
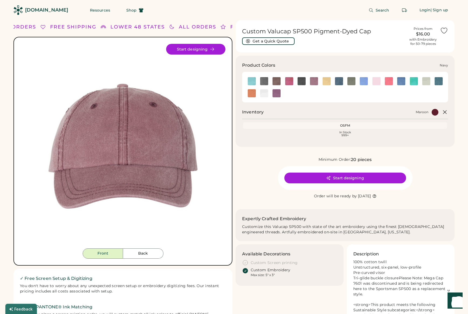
click at [338, 84] on img at bounding box center [339, 81] width 8 height 8
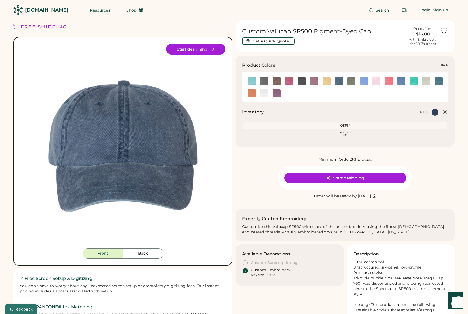
click at [373, 81] on img at bounding box center [376, 81] width 8 height 8
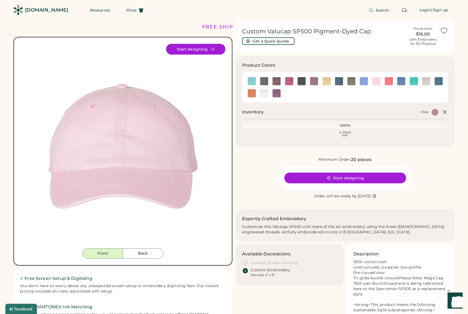
click at [261, 162] on div "Minimum Order: 20 pieces" at bounding box center [344, 160] width 219 height 6
click at [267, 40] on button "Get a Quick Quote" at bounding box center [268, 41] width 52 height 8
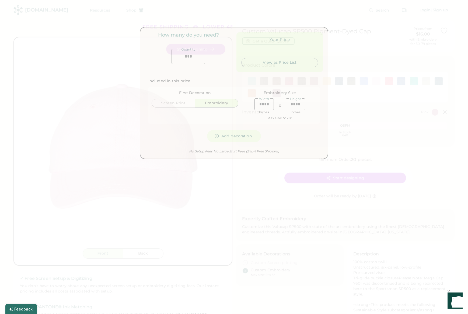
type input "******"
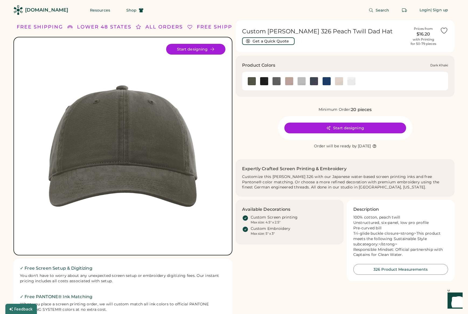
click at [287, 82] on img at bounding box center [289, 81] width 8 height 8
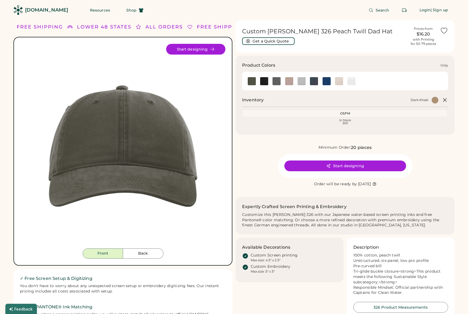
click at [301, 81] on img at bounding box center [301, 81] width 8 height 8
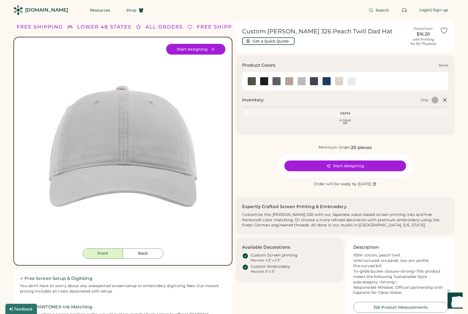
click at [338, 82] on img at bounding box center [339, 81] width 8 height 8
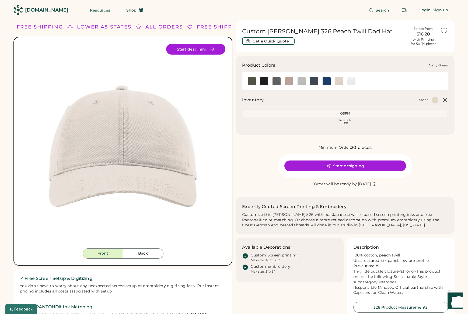
click at [254, 82] on img at bounding box center [251, 81] width 8 height 8
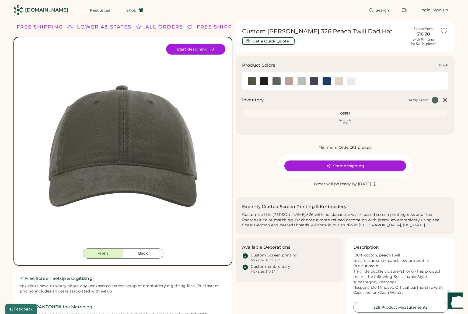
click at [266, 83] on img at bounding box center [264, 81] width 8 height 8
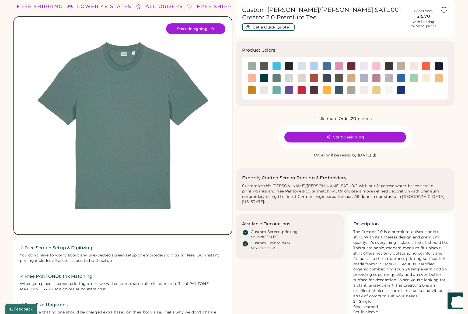
scroll to position [21, 0]
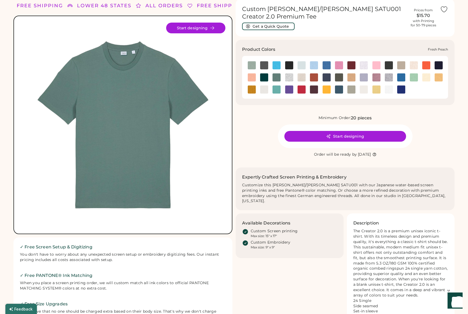
click at [253, 78] on img at bounding box center [251, 77] width 8 height 8
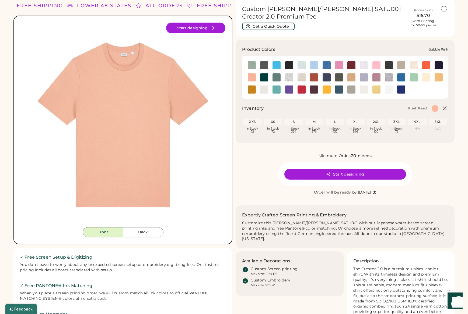
click at [339, 67] on img at bounding box center [339, 65] width 8 height 8
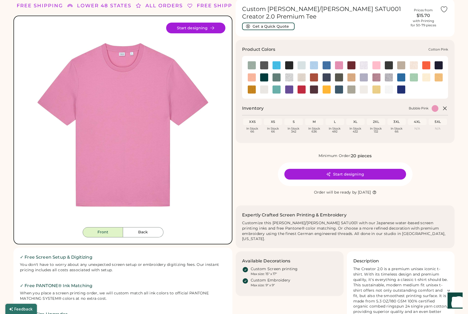
click at [376, 67] on img at bounding box center [376, 65] width 8 height 8
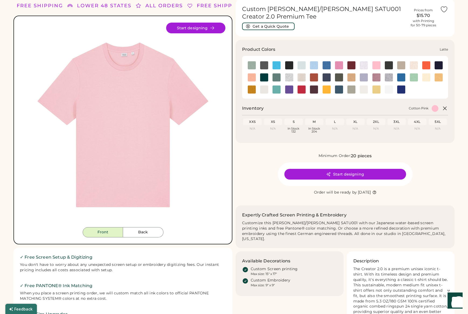
click at [351, 78] on img at bounding box center [351, 77] width 8 height 8
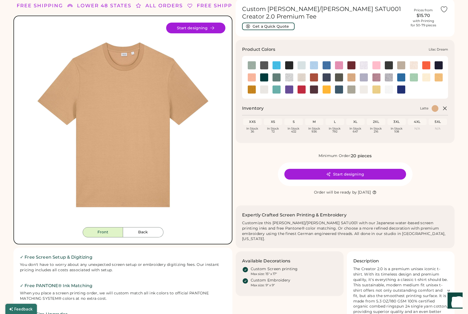
click at [380, 78] on img at bounding box center [376, 77] width 8 height 8
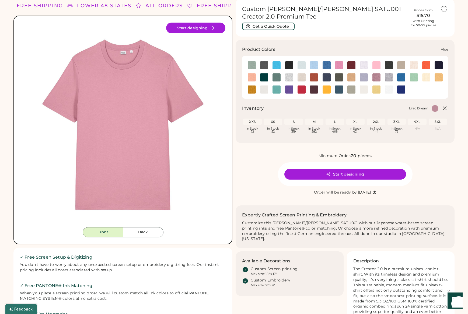
click at [250, 65] on img at bounding box center [251, 65] width 8 height 8
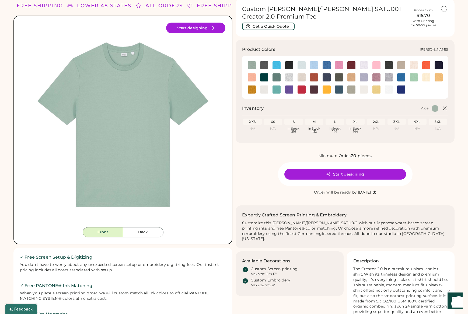
click at [412, 77] on img at bounding box center [413, 77] width 8 height 8
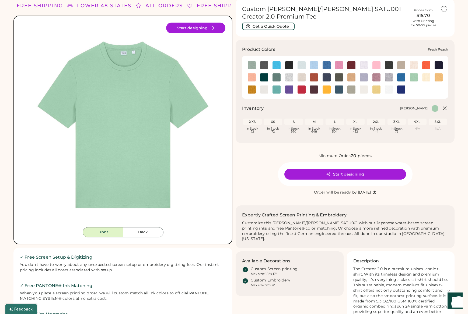
click at [251, 79] on img at bounding box center [251, 77] width 8 height 8
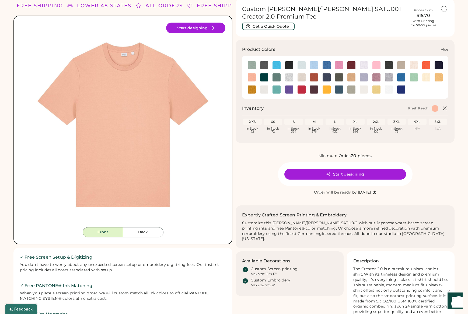
click at [252, 64] on img at bounding box center [251, 65] width 8 height 8
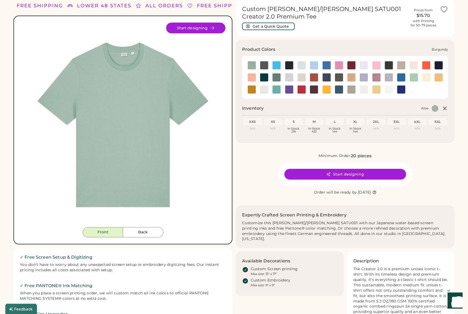
click at [350, 65] on img at bounding box center [351, 65] width 8 height 8
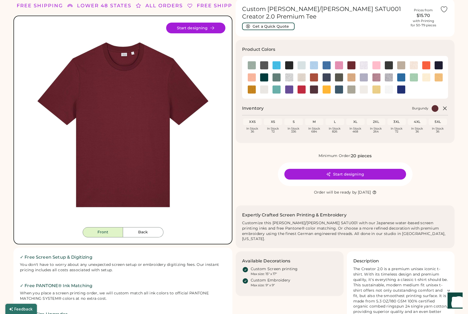
click at [91, 125] on img at bounding box center [122, 125] width 205 height 205
click at [135, 233] on button "Back" at bounding box center [143, 232] width 40 height 10
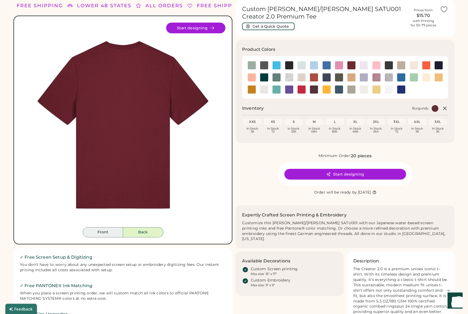
click at [108, 234] on button "Front" at bounding box center [103, 232] width 40 height 10
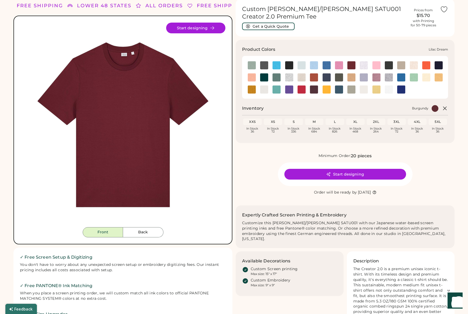
click at [375, 79] on img at bounding box center [376, 77] width 8 height 8
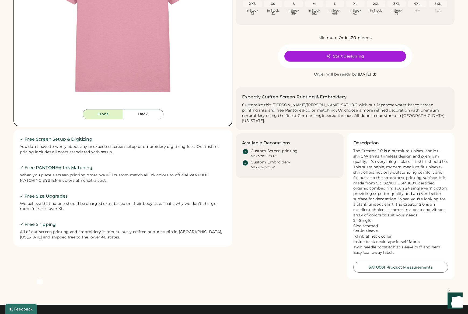
scroll to position [179, 0]
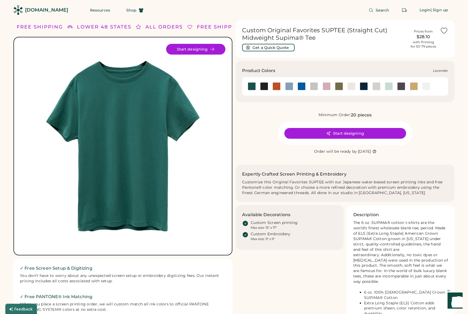
click at [325, 87] on div at bounding box center [326, 86] width 8 height 8
